Goal: Information Seeking & Learning: Learn about a topic

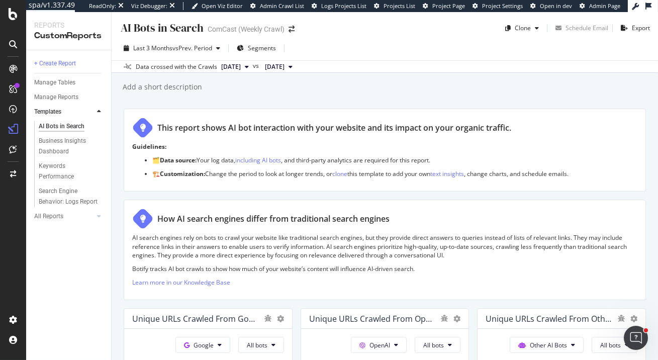
scroll to position [443, 0]
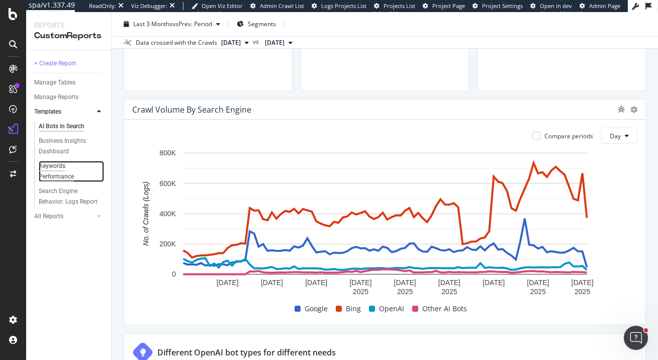
click at [61, 174] on div "Keywords Performance" at bounding box center [67, 171] width 56 height 21
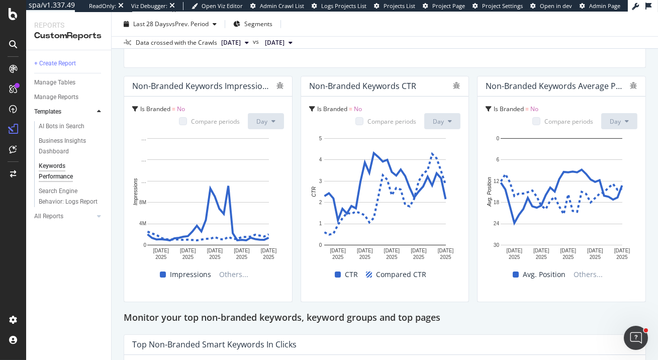
scroll to position [712, 0]
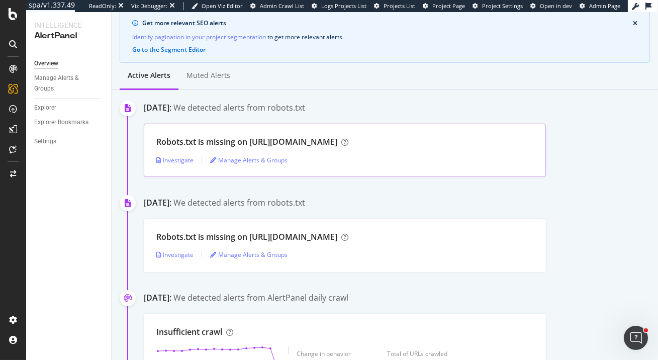
scroll to position [38, 0]
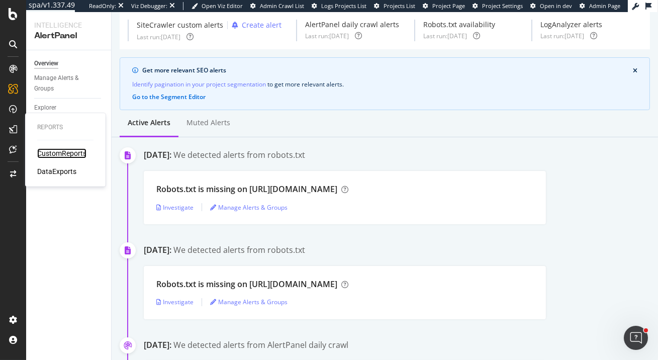
click at [48, 157] on div "CustomReports" at bounding box center [61, 153] width 49 height 10
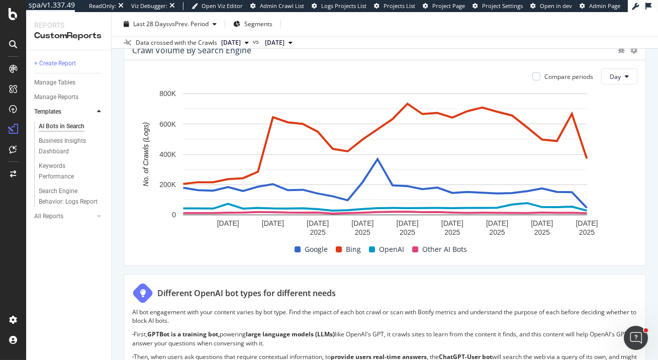
scroll to position [506, 0]
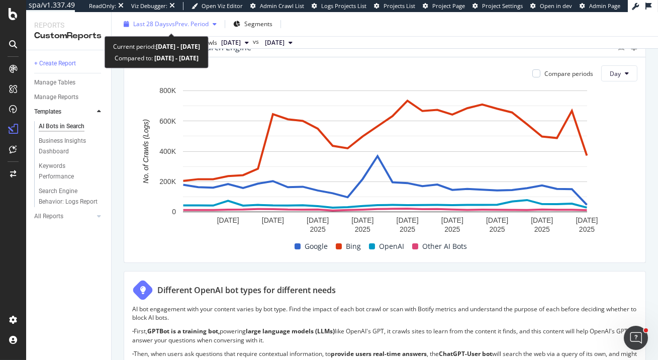
click at [198, 26] on span "vs Prev. Period" at bounding box center [189, 24] width 40 height 9
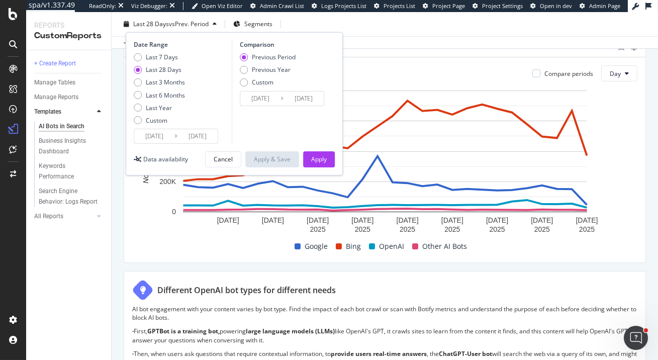
click at [198, 26] on span "vs Prev. Period" at bounding box center [189, 24] width 40 height 9
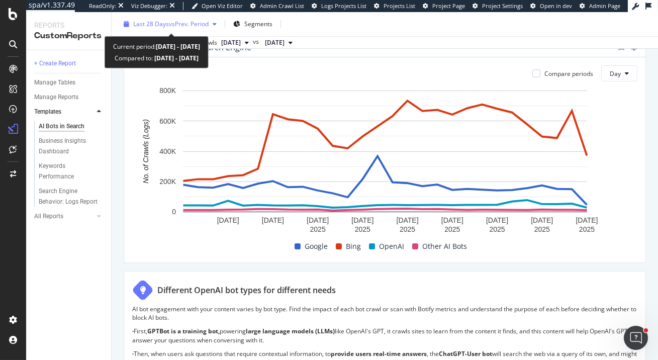
click at [199, 26] on span "vs Prev. Period" at bounding box center [189, 24] width 40 height 9
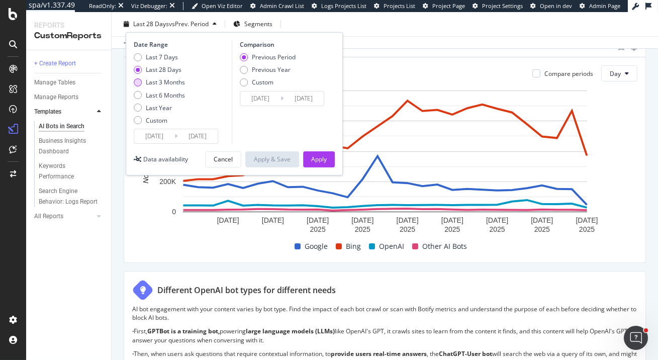
click at [179, 81] on div "Last 3 Months" at bounding box center [165, 82] width 39 height 9
type input "2025/07/01"
type input "2025/03/31"
type input "2025/06/30"
click at [322, 158] on div "Apply" at bounding box center [319, 159] width 16 height 9
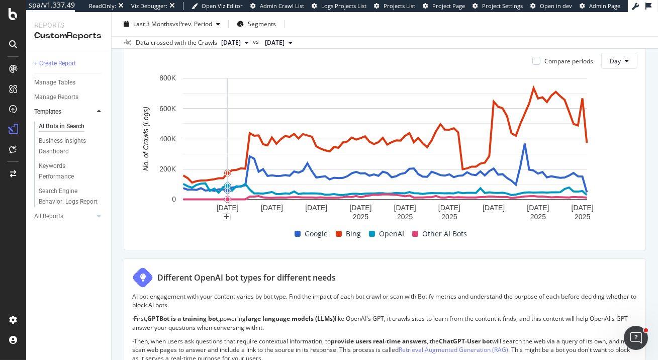
scroll to position [534, 0]
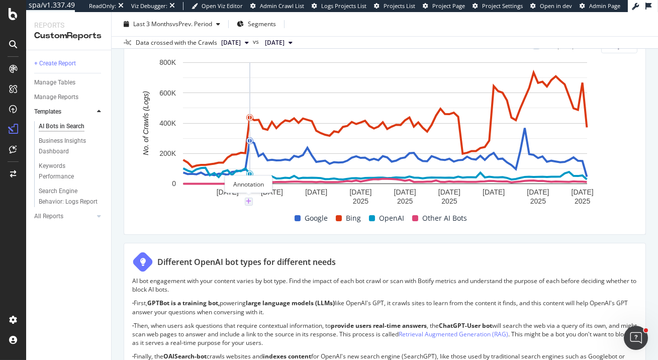
click at [249, 200] on icon "plus" at bounding box center [249, 201] width 6 height 6
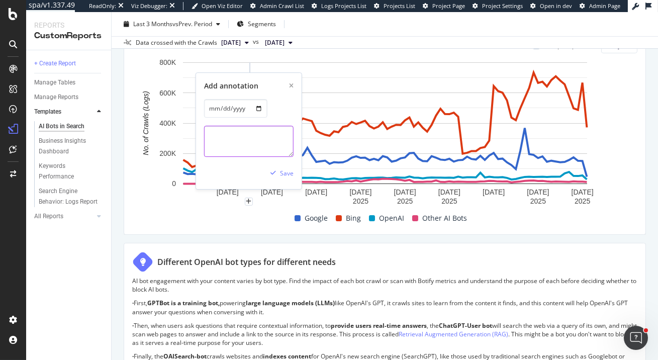
click at [253, 140] on textarea at bounding box center [248, 141] width 89 height 31
click at [291, 86] on icon "xmark" at bounding box center [291, 86] width 5 height 6
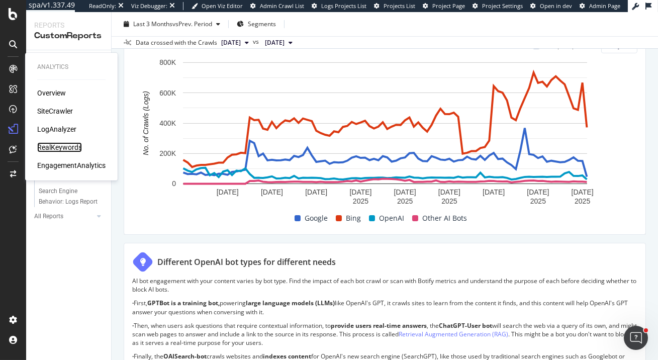
click at [70, 149] on div "RealKeywords" at bounding box center [59, 147] width 45 height 10
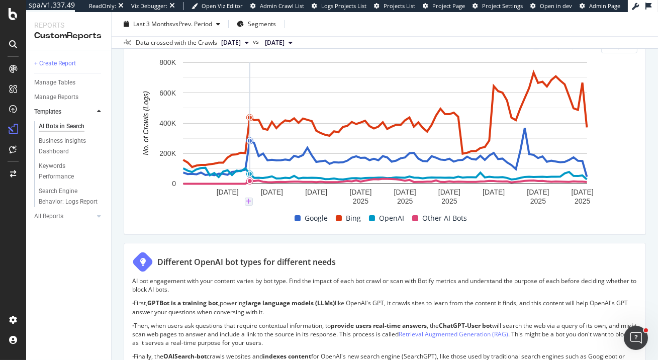
click at [250, 198] on icon "plus" at bounding box center [249, 201] width 6 height 6
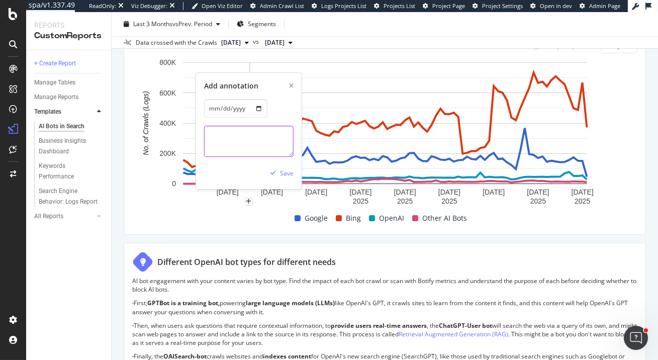
click at [250, 144] on textarea at bounding box center [248, 141] width 89 height 31
type textarea "A"
type textarea "Visibility to jss.xfinity.com api calls increased"
click at [287, 175] on div "Save" at bounding box center [287, 173] width 14 height 9
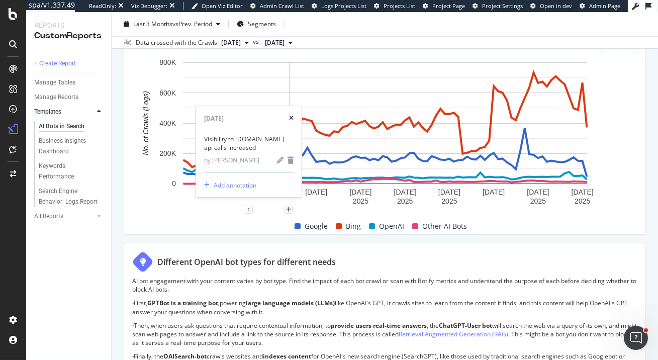
click at [291, 115] on icon "xmark" at bounding box center [291, 118] width 5 height 6
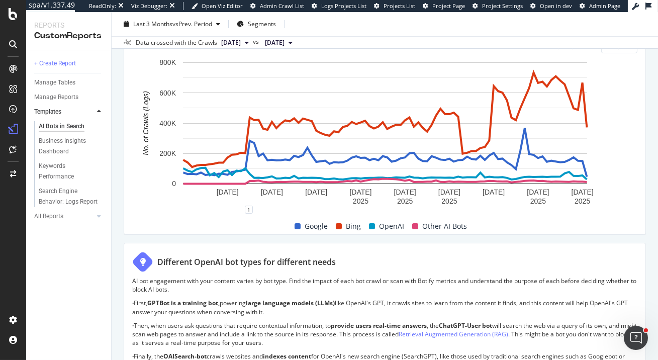
click at [126, 175] on div "Compare periods Day 11 Jul. 2025 21 Jul. 2025 31 Jul. 2025 10 Aug. 2025 20 Aug.…" at bounding box center [384, 131] width 521 height 205
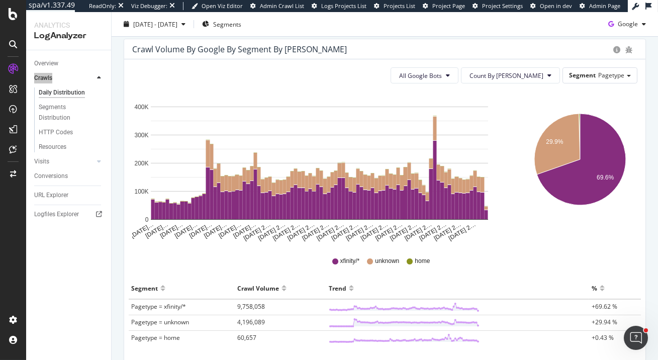
scroll to position [57, 0]
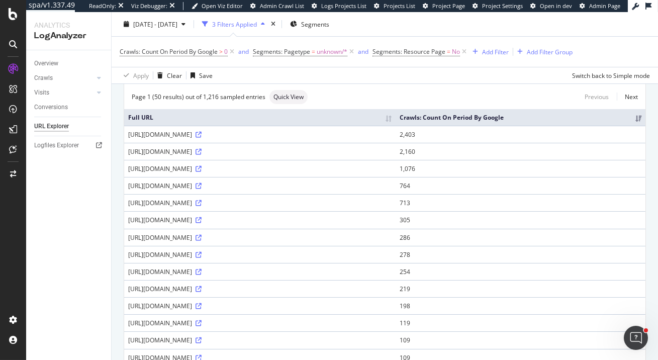
scroll to position [68, 0]
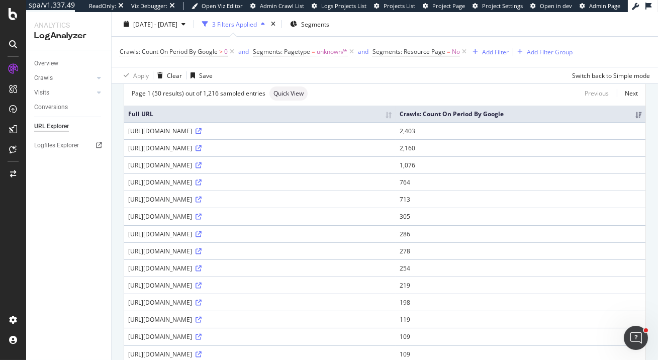
drag, startPoint x: 212, startPoint y: 139, endPoint x: 228, endPoint y: 139, distance: 16.6
click at [228, 135] on div "https://jss.xfinity.com/sitecore/api/layout/render/jss?item=efc515f4-4256-49cb-…" at bounding box center [259, 131] width 263 height 9
click at [226, 135] on div "https://jss.xfinity.com/sitecore/api/layout/render/jss?item=efc515f4-4256-49cb-…" at bounding box center [259, 131] width 263 height 9
drag, startPoint x: 214, startPoint y: 139, endPoint x: 224, endPoint y: 140, distance: 10.6
click at [224, 135] on div "https://jss.xfinity.com/sitecore/api/layout/render/jss?item=efc515f4-4256-49cb-…" at bounding box center [259, 131] width 263 height 9
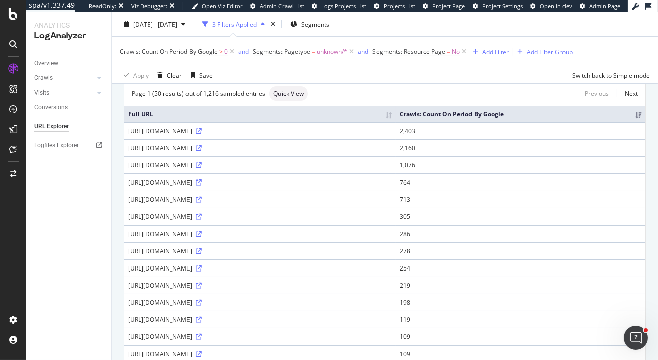
drag, startPoint x: 226, startPoint y: 139, endPoint x: 213, endPoint y: 137, distance: 13.7
click at [213, 135] on div "https://jss.xfinity.com/sitecore/api/layout/render/jss?item=efc515f4-4256-49cb-…" at bounding box center [259, 131] width 263 height 9
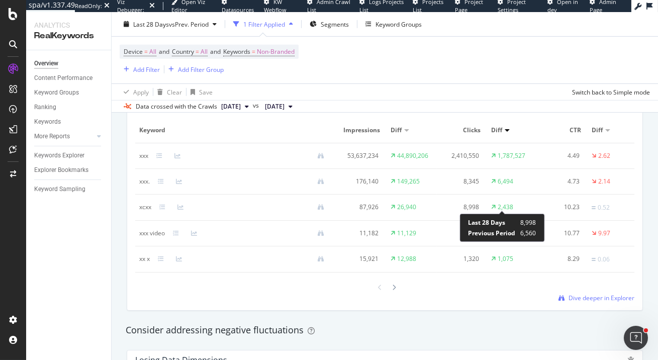
scroll to position [962, 0]
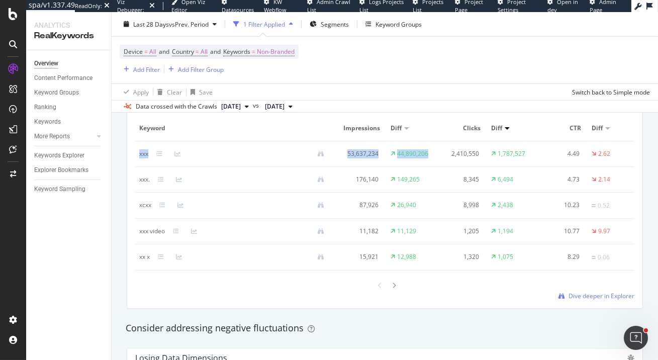
drag, startPoint x: 430, startPoint y: 155, endPoint x: 136, endPoint y: 152, distance: 294.5
click at [136, 152] on tr "xxx 53,637,234 44,890,206 2,410,550 1,787,527 4.49 2.62 10.68 1.46" at bounding box center [436, 154] width 603 height 26
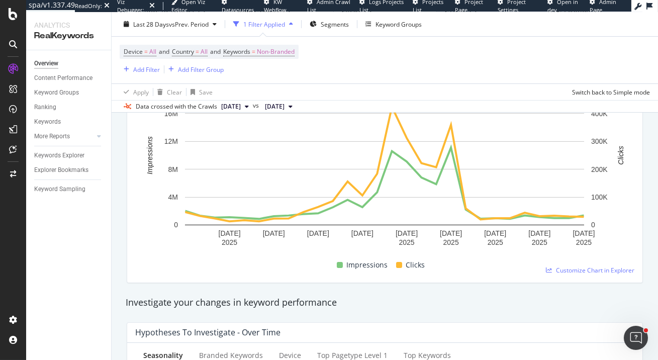
scroll to position [172, 0]
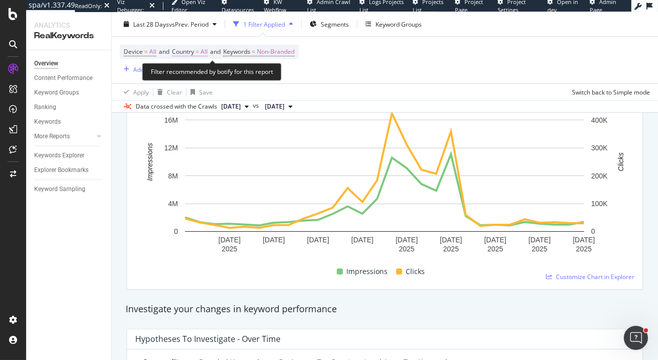
click at [194, 52] on span "Country" at bounding box center [183, 51] width 22 height 9
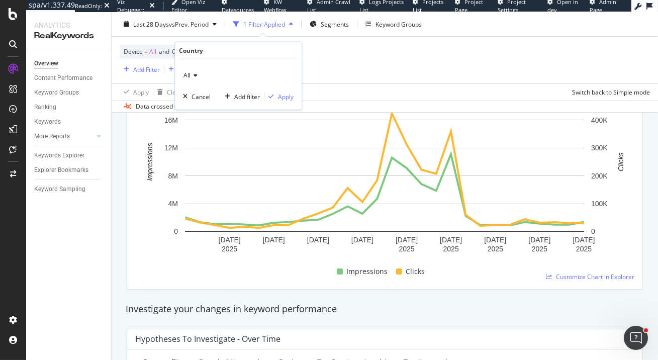
click at [193, 73] on icon at bounding box center [193, 75] width 7 height 6
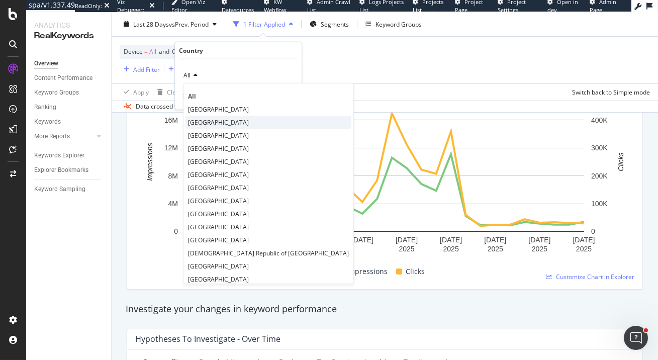
scroll to position [5, 0]
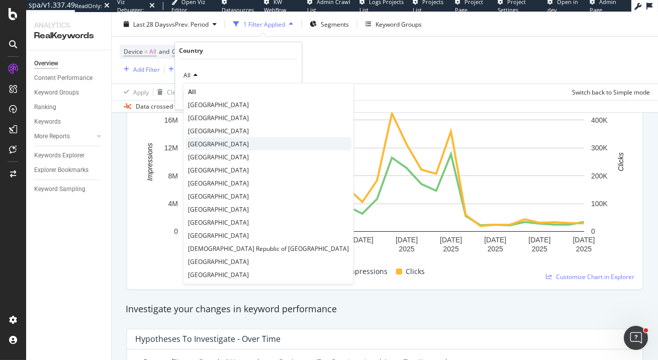
click at [231, 144] on span "United States of America" at bounding box center [218, 143] width 61 height 9
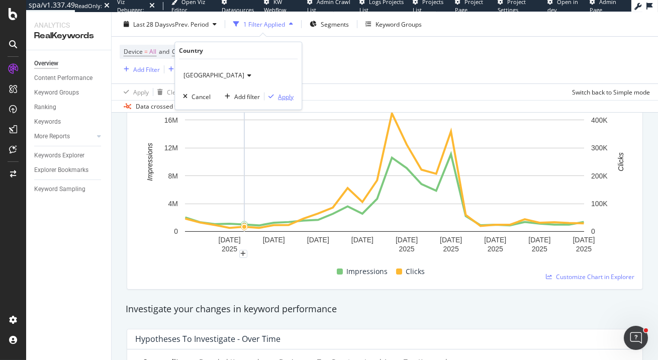
click at [287, 96] on div "Apply" at bounding box center [286, 96] width 16 height 9
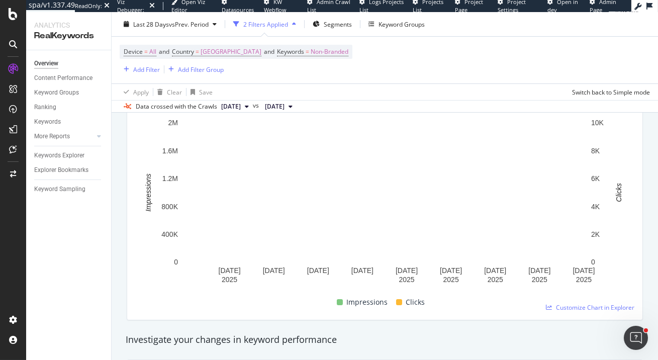
scroll to position [149, 0]
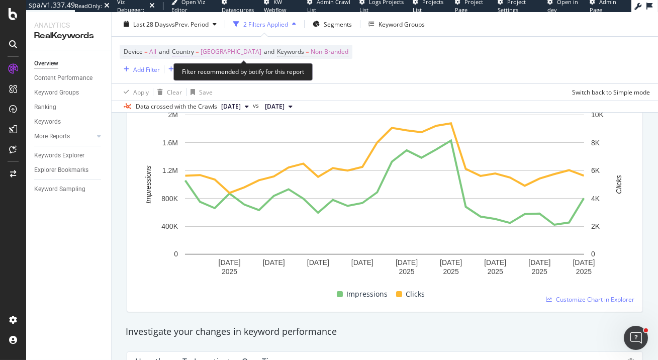
click at [248, 52] on span "United States of America" at bounding box center [230, 52] width 61 height 14
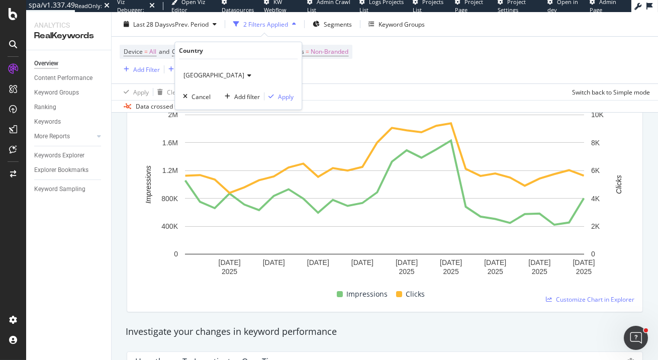
click at [244, 73] on span "United States of America" at bounding box center [213, 75] width 61 height 9
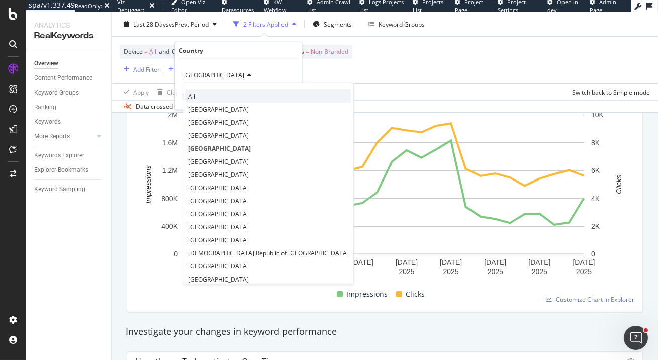
click at [216, 95] on div "All" at bounding box center [268, 95] width 166 height 13
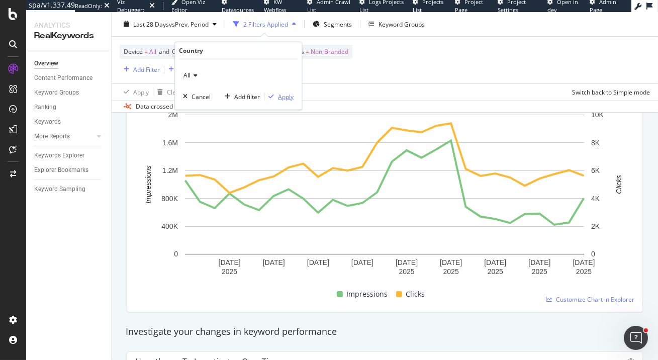
click at [284, 98] on div "Apply" at bounding box center [286, 96] width 16 height 9
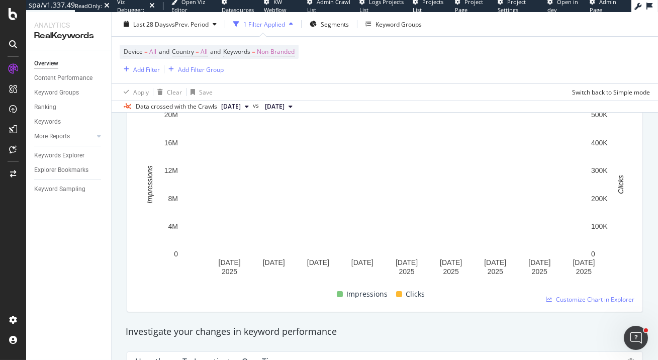
scroll to position [160, 0]
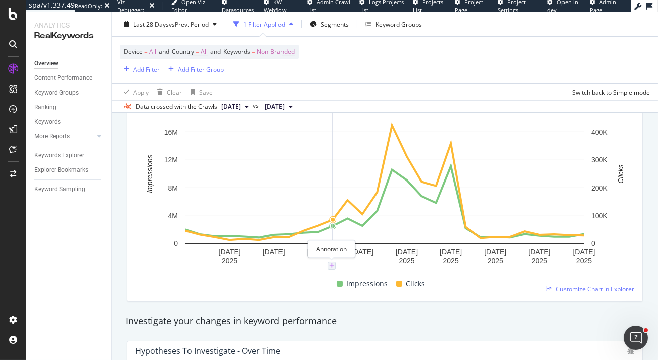
click at [332, 266] on icon "plus" at bounding box center [332, 266] width 6 height 6
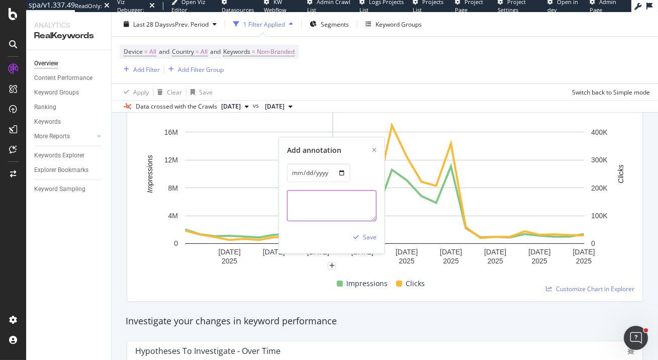
click at [343, 196] on textarea at bounding box center [331, 205] width 89 height 31
type textarea "Vin Diesel XXX movie improved in ranking"
click at [368, 239] on div "Save" at bounding box center [370, 237] width 14 height 9
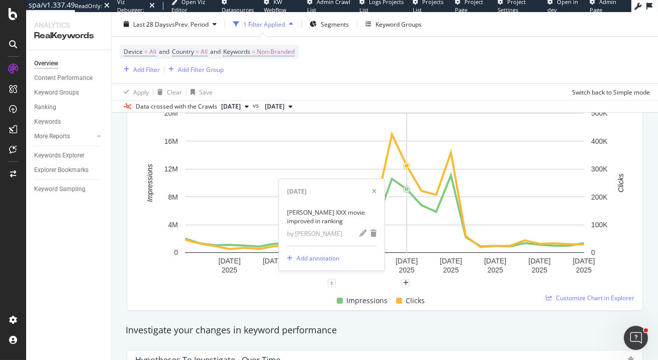
scroll to position [147, 0]
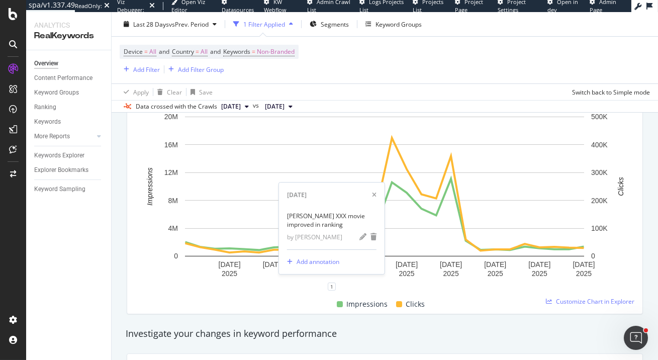
click at [647, 174] on div "Unique Keywords 101,972 2.33% Impressions 80,957,807 108.59% Clicks 2,656,963 2…" at bounding box center [385, 171] width 528 height 301
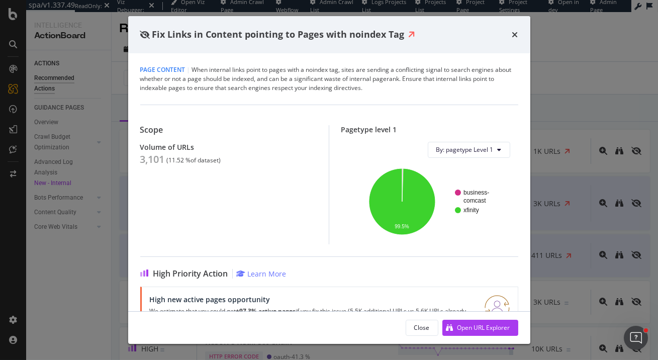
scroll to position [19, 0]
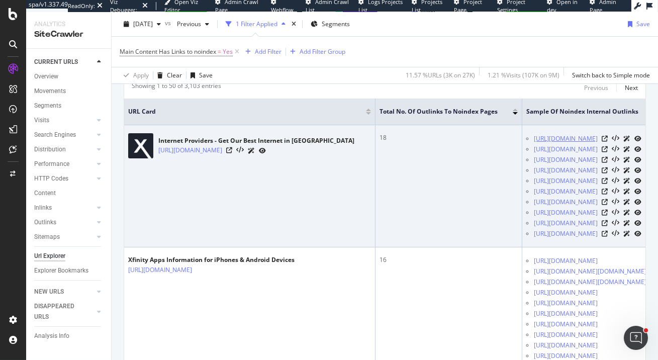
scroll to position [0, 128]
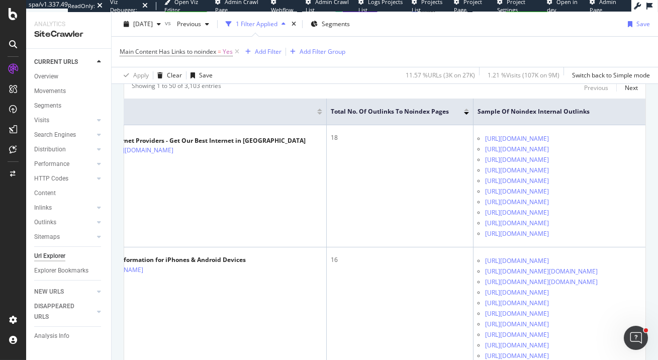
click at [427, 38] on div "Main Content Has Links to noindex = Yes Add Filter Add Filter Group" at bounding box center [385, 52] width 530 height 30
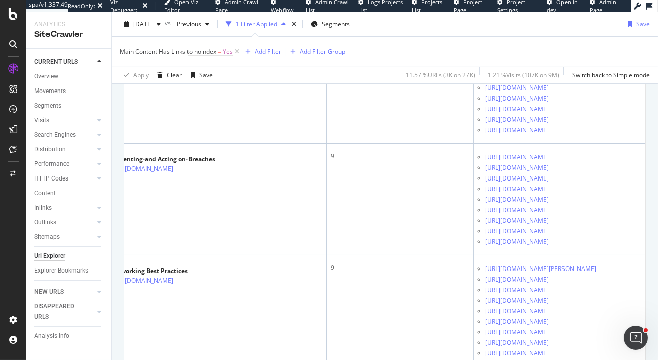
scroll to position [739, 0]
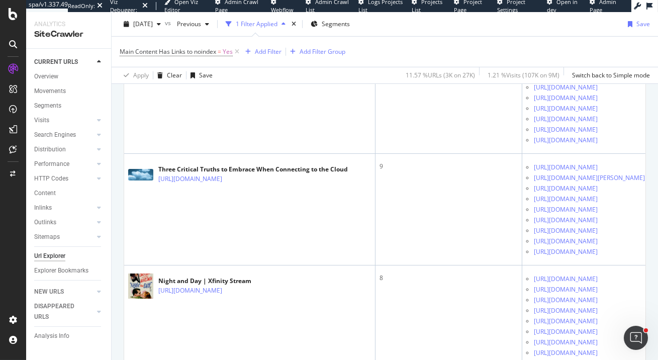
scroll to position [0, 128]
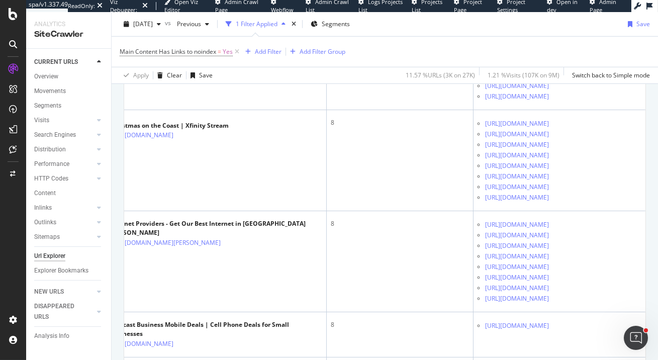
scroll to position [0, 0]
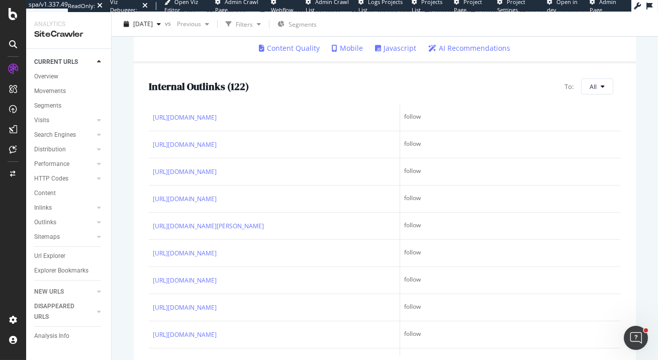
scroll to position [3067, 0]
drag, startPoint x: 428, startPoint y: 180, endPoint x: 397, endPoint y: 180, distance: 30.1
click at [397, 48] on tr "https://www.xfinity.com/support/storeappointment?locationId=xfinity3250 follow" at bounding box center [385, 34] width 472 height 27
click at [423, 48] on td "follow" at bounding box center [510, 34] width 221 height 27
drag, startPoint x: 423, startPoint y: 177, endPoint x: 401, endPoint y: 174, distance: 21.8
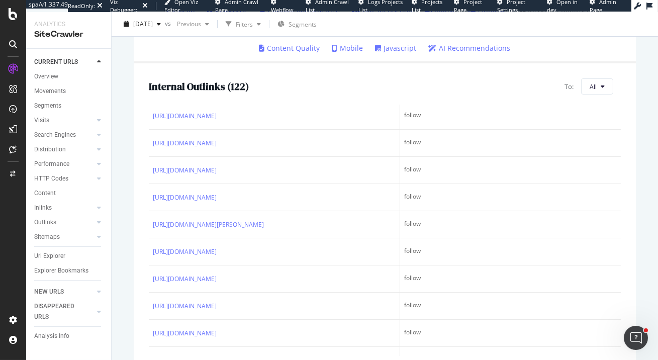
click at [401, 48] on td "follow" at bounding box center [510, 34] width 221 height 27
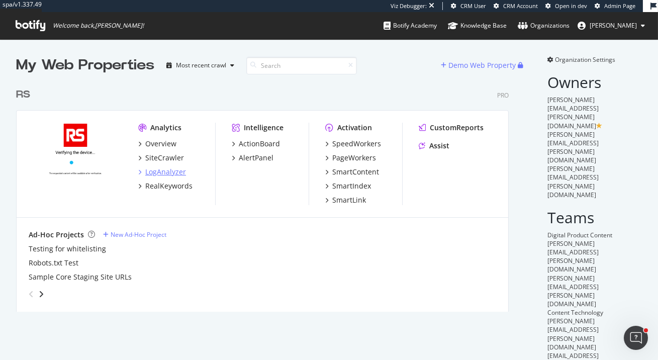
click at [167, 170] on div "LogAnalyzer" at bounding box center [165, 172] width 41 height 10
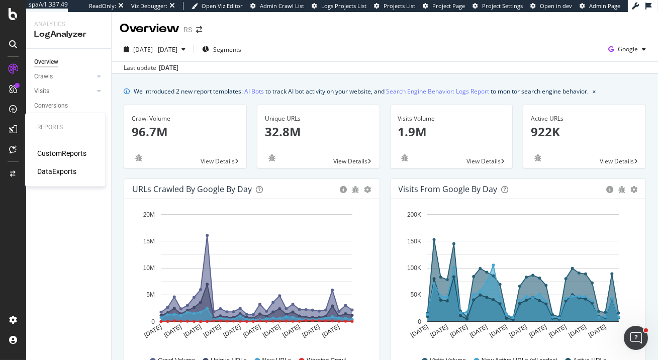
click at [61, 160] on div "CustomReports DataExports" at bounding box center [65, 162] width 56 height 28
click at [59, 152] on div "CustomReports" at bounding box center [61, 153] width 49 height 10
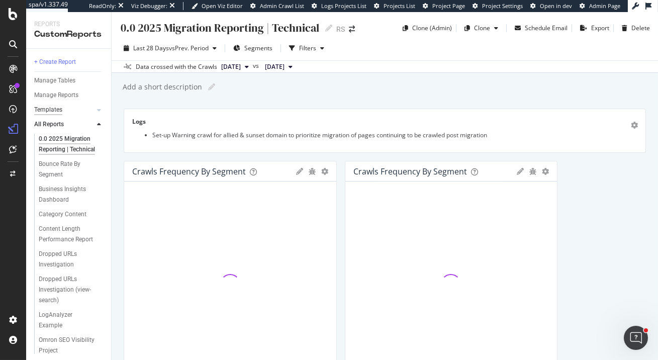
click at [56, 109] on div "Templates" at bounding box center [48, 110] width 28 height 11
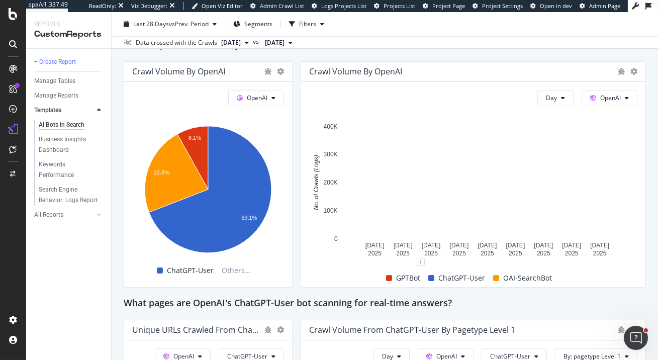
scroll to position [952, 0]
